Goal: Information Seeking & Learning: Learn about a topic

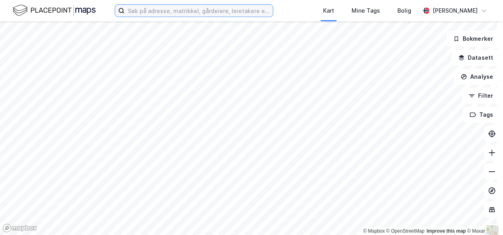
click at [136, 9] on input at bounding box center [199, 11] width 148 height 12
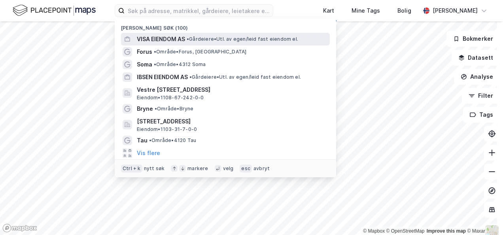
click at [145, 37] on span "VISA EIENDOM AS" at bounding box center [161, 38] width 48 height 9
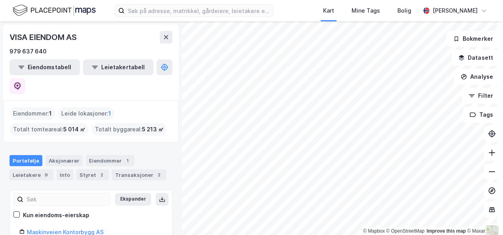
click at [290, 0] on html "Kart Mine Tags Bolig [PERSON_NAME] © Mapbox © OpenStreetMap Improve this map © …" at bounding box center [251, 117] width 503 height 235
click at [281, 8] on div "Kart Mine Tags Bolig [PERSON_NAME] © Mapbox © OpenStreetMap Improve this map © …" at bounding box center [251, 117] width 503 height 235
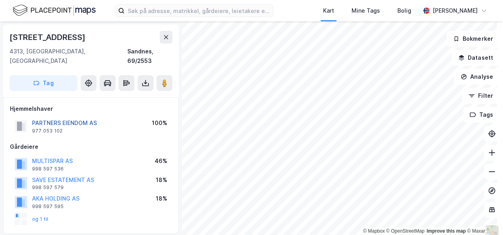
click at [0, 0] on button "PARTNERS EIENDOM AS" at bounding box center [0, 0] width 0 height 0
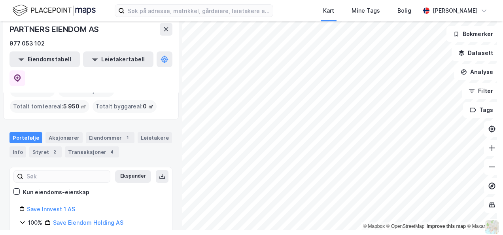
scroll to position [15, 0]
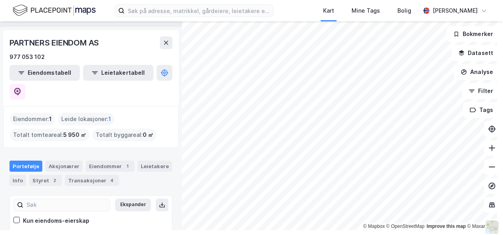
click at [44, 234] on link "Save Innvest 1 AS" at bounding box center [51, 237] width 48 height 7
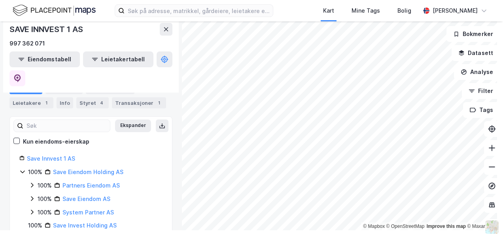
scroll to position [94, 0]
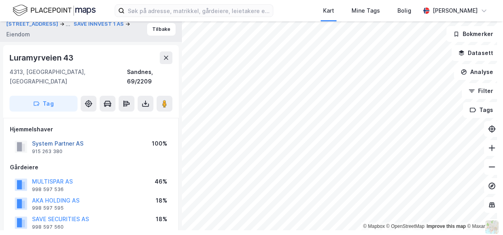
click at [0, 0] on button "System Partner AS" at bounding box center [0, 0] width 0 height 0
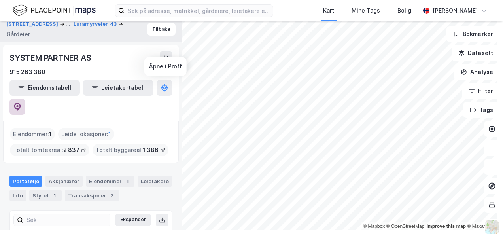
click at [21, 103] on icon at bounding box center [17, 107] width 7 height 8
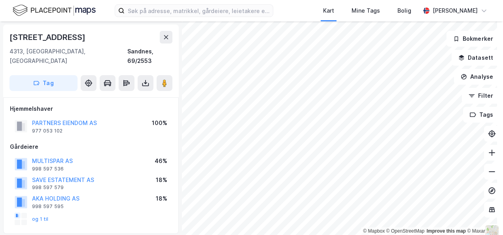
click at [48, 156] on div "MULTISPAR AS" at bounding box center [52, 160] width 41 height 9
drag, startPoint x: 48, startPoint y: 148, endPoint x: 53, endPoint y: 160, distance: 13.1
click at [49, 156] on div "MULTISPAR AS" at bounding box center [52, 160] width 41 height 9
click at [0, 0] on button "MULTISPAR AS" at bounding box center [0, 0] width 0 height 0
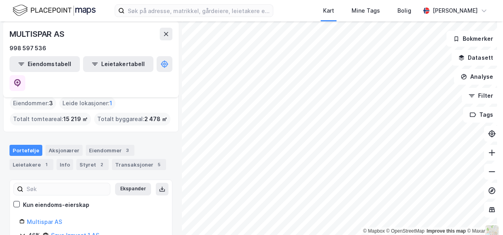
scroll to position [28, 0]
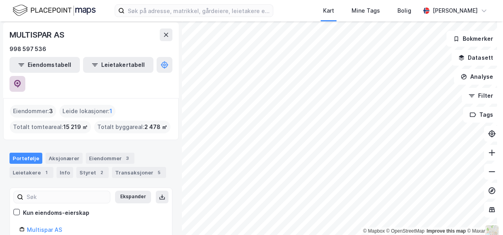
click at [21, 80] on icon at bounding box center [17, 84] width 8 height 8
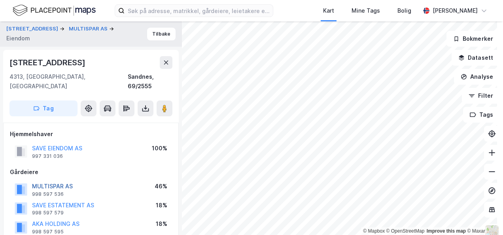
click at [0, 0] on button "MULTISPAR AS" at bounding box center [0, 0] width 0 height 0
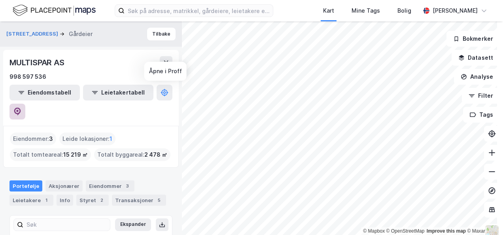
click at [21, 108] on icon at bounding box center [17, 112] width 8 height 8
